Goal: Information Seeking & Learning: Learn about a topic

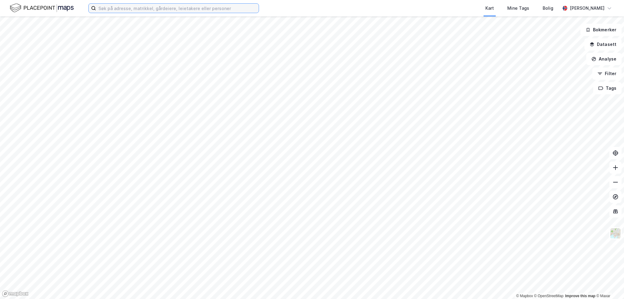
click at [133, 11] on input at bounding box center [177, 8] width 163 height 9
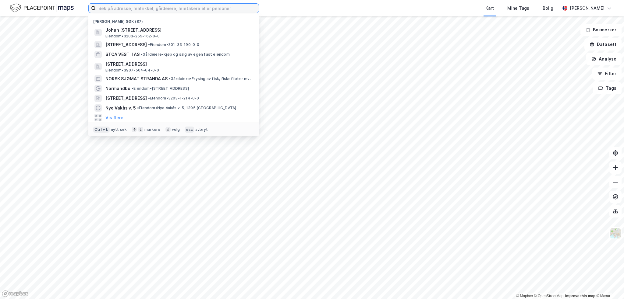
paste input "[PERSON_NAME] Vei 24"
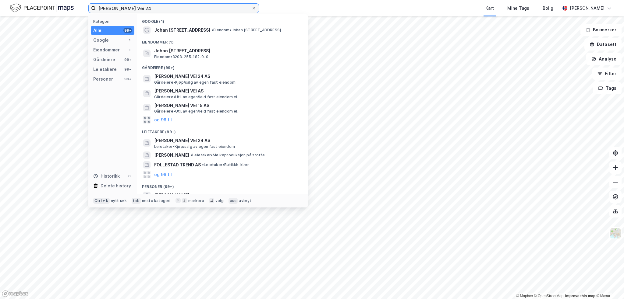
type input "[PERSON_NAME] Vei 24"
click at [177, 56] on span "Eiendom • 3203-255-182-0-0" at bounding box center [181, 57] width 54 height 5
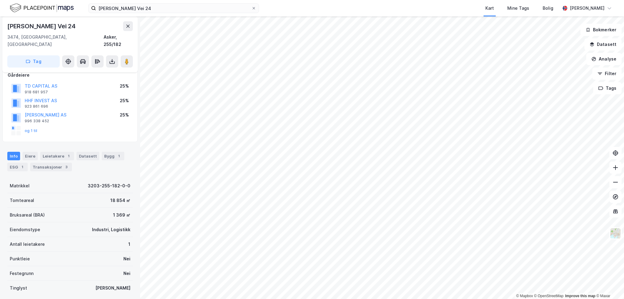
scroll to position [73, 0]
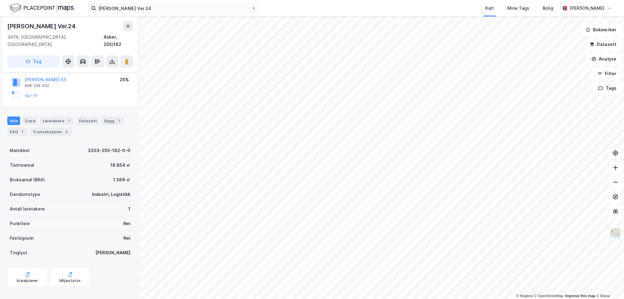
click at [0, 0] on button "og 1 til" at bounding box center [0, 0] width 0 height 0
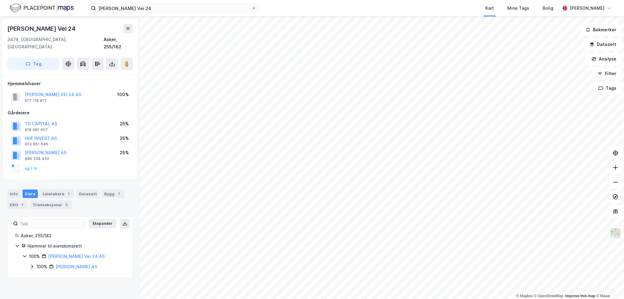
click at [75, 254] on link "[PERSON_NAME] Vei 24 AS" at bounding box center [76, 256] width 57 height 5
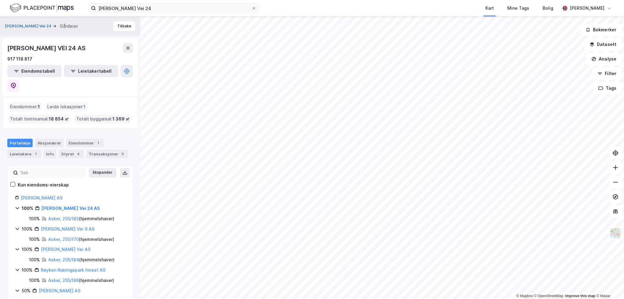
click at [124, 27] on button "Tilbake" at bounding box center [124, 26] width 22 height 10
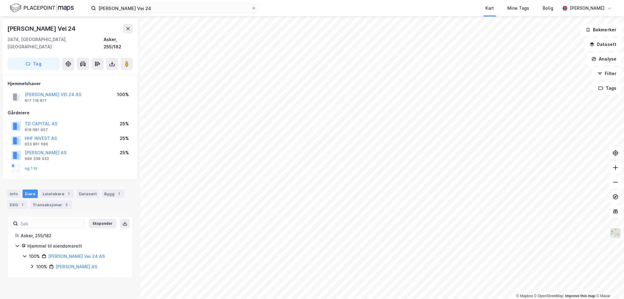
click at [40, 98] on div "917 118 817" at bounding box center [36, 100] width 22 height 5
click at [58, 190] on div "Leietakere 1" at bounding box center [57, 194] width 34 height 9
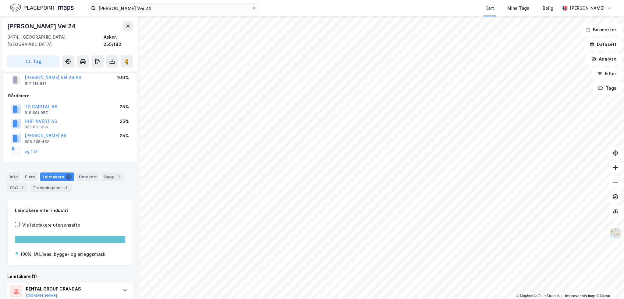
scroll to position [33, 0]
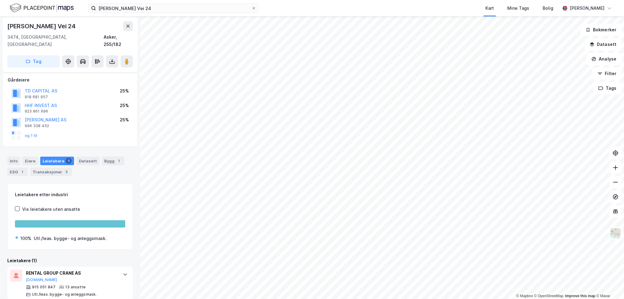
click at [34, 278] on button "[DOMAIN_NAME]" at bounding box center [41, 280] width 31 height 5
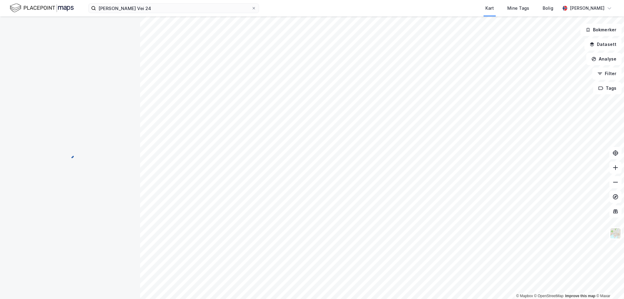
scroll to position [19, 0]
